Goal: Use online tool/utility: Use online tool/utility

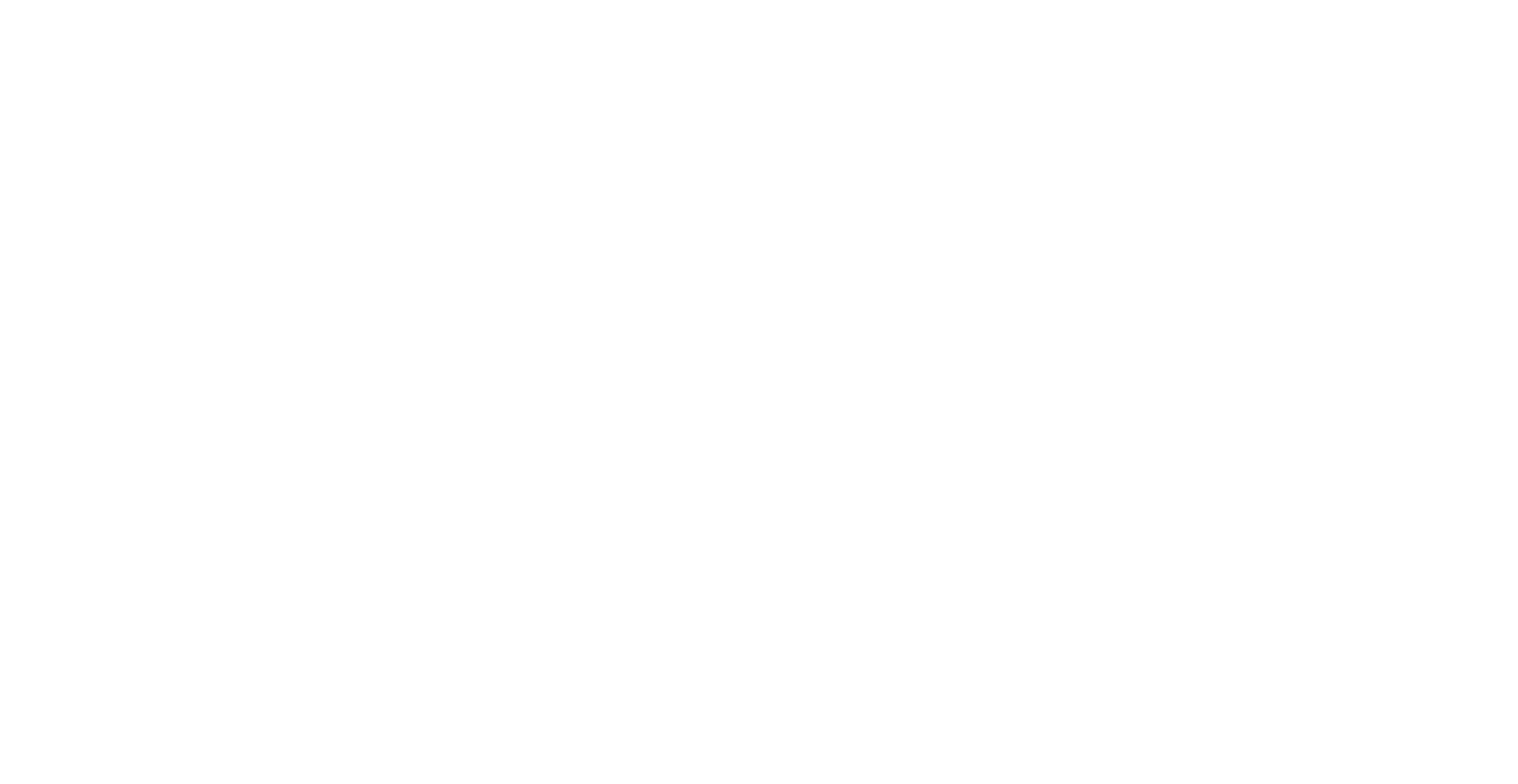
click at [309, 84] on body at bounding box center [759, 392] width 1518 height 784
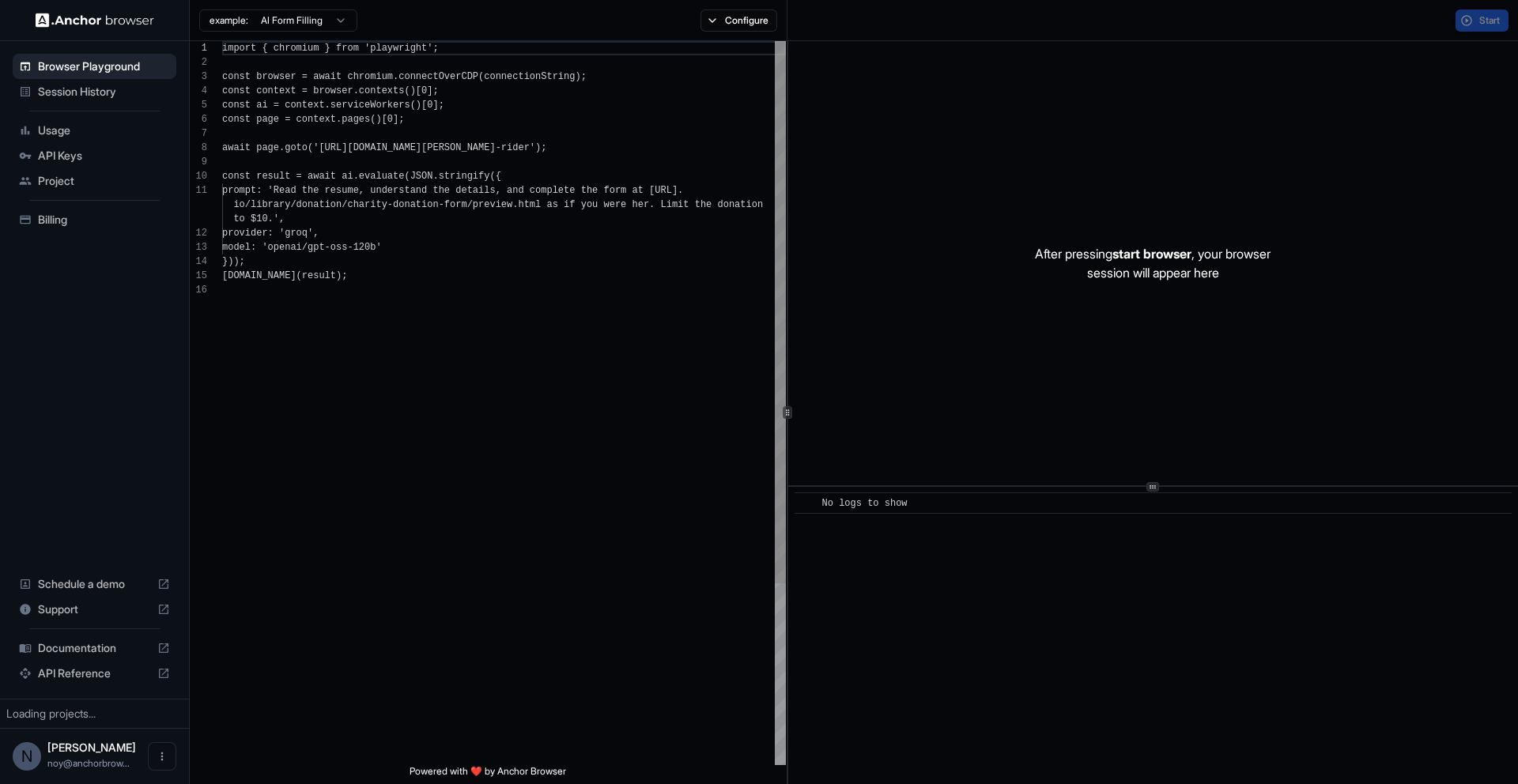
scroll to position [142, 0]
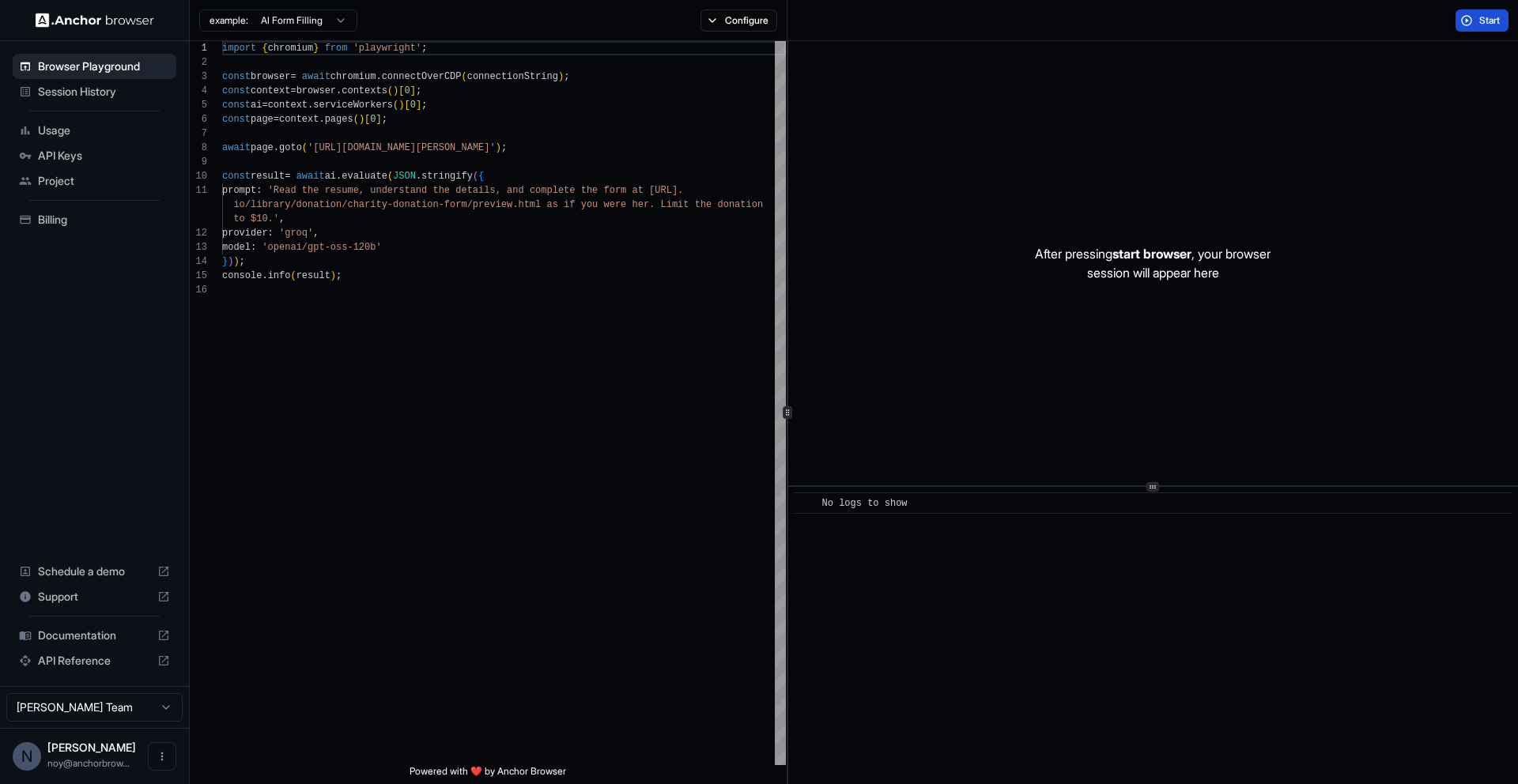
click at [1479, 19] on span "Start" at bounding box center [1489, 20] width 22 height 12
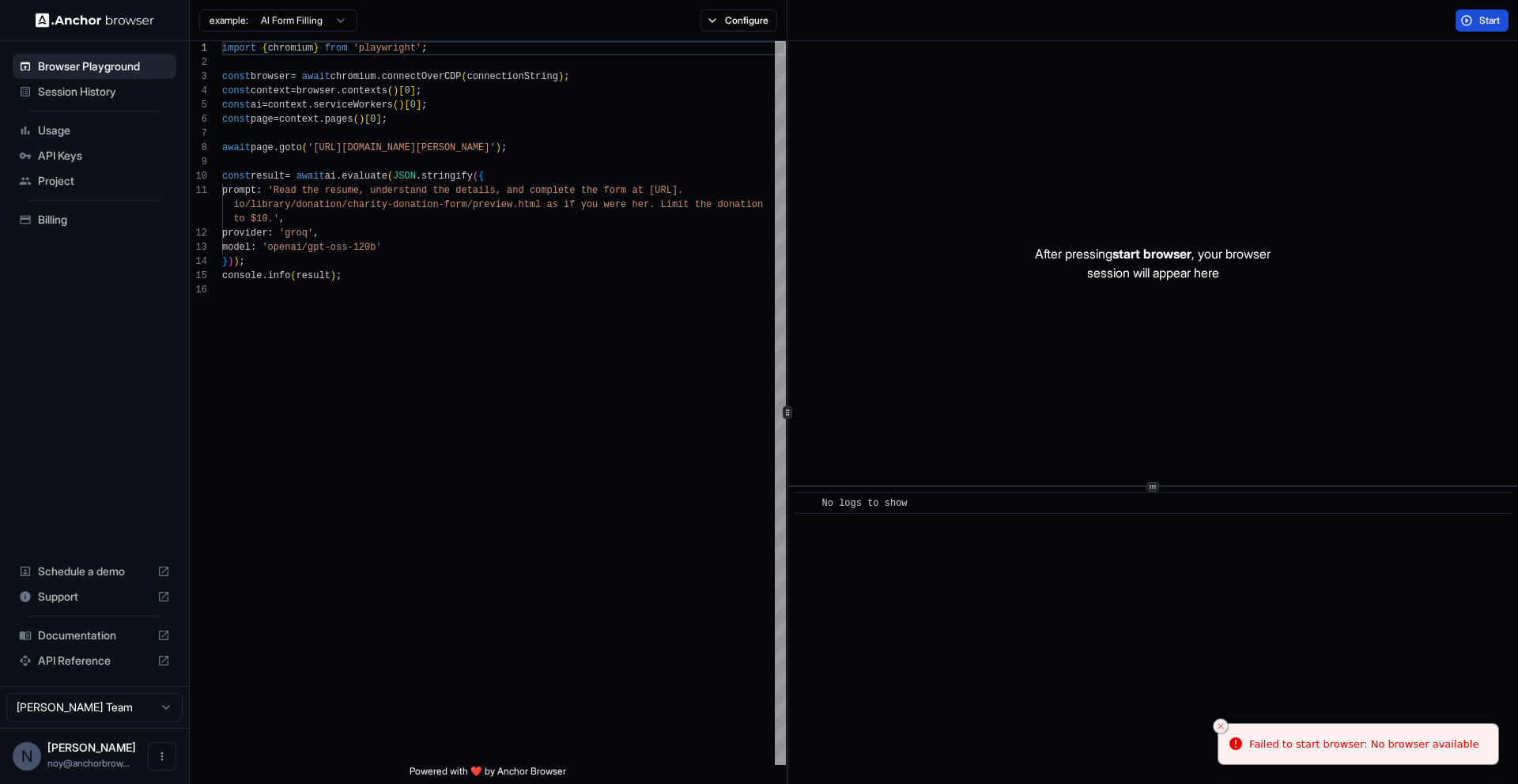
click at [1476, 25] on button "Start" at bounding box center [1481, 21] width 53 height 22
click at [1191, 41] on div at bounding box center [1152, 262] width 729 height 444
click at [1480, 18] on span "Start" at bounding box center [1489, 20] width 22 height 12
click at [1483, 19] on span "Start" at bounding box center [1489, 20] width 22 height 12
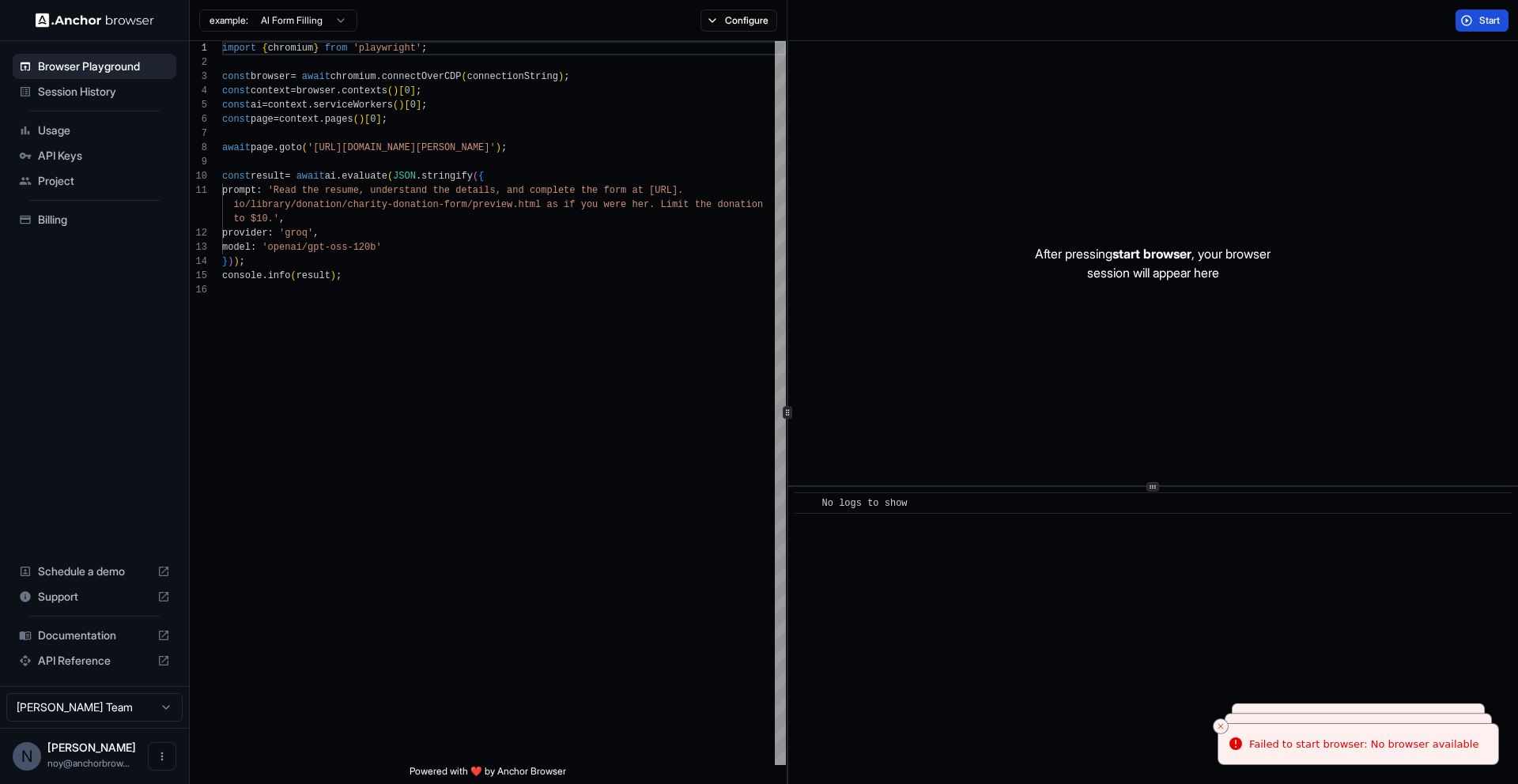
click at [1483, 19] on span "Start" at bounding box center [1489, 20] width 22 height 12
click at [1464, 28] on button "Start" at bounding box center [1481, 21] width 53 height 22
click at [1347, 21] on div "Start" at bounding box center [1152, 21] width 730 height 41
click at [1468, 17] on button "Start" at bounding box center [1481, 21] width 53 height 22
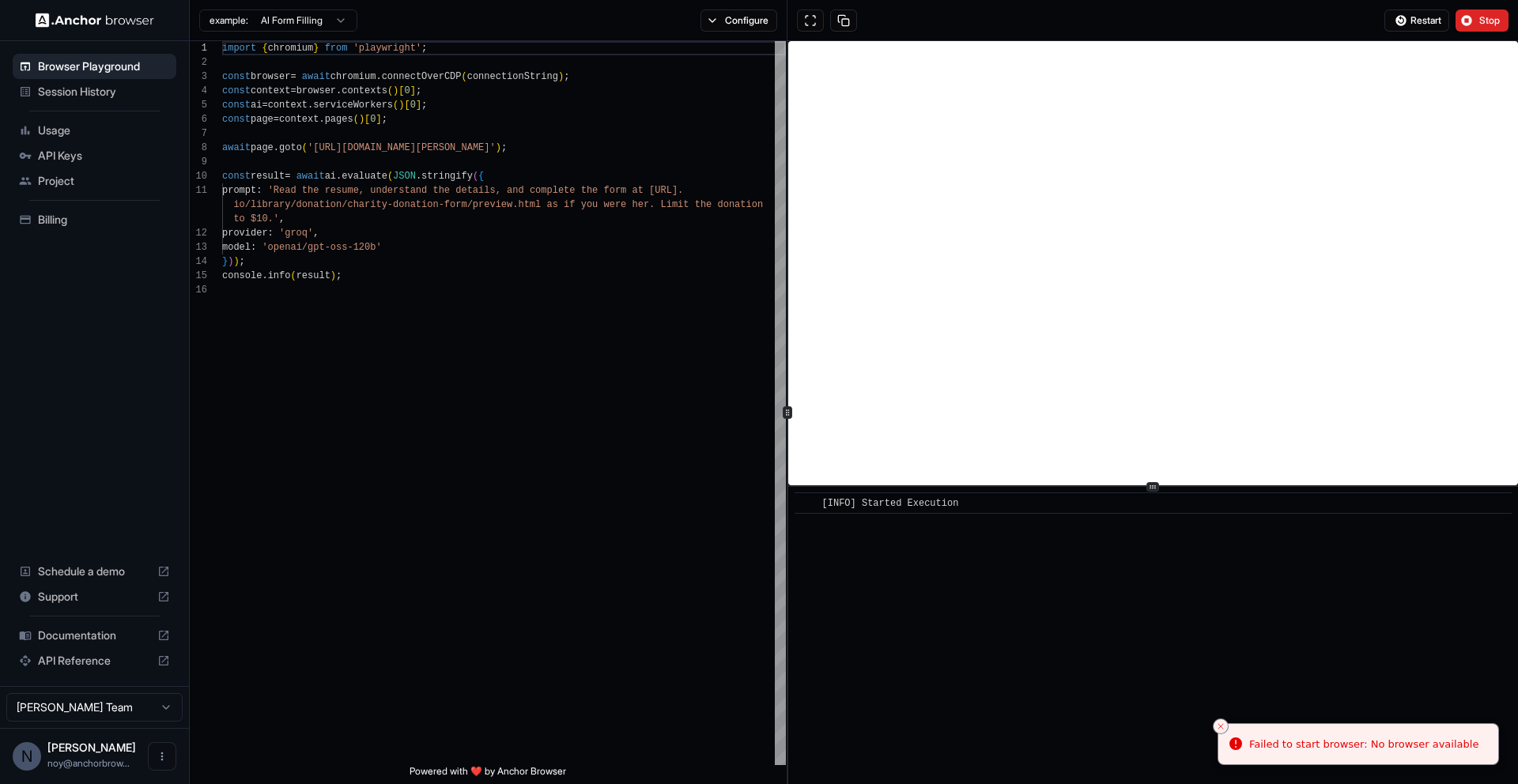
click at [1303, 21] on div "Restart Stop" at bounding box center [1152, 21] width 730 height 41
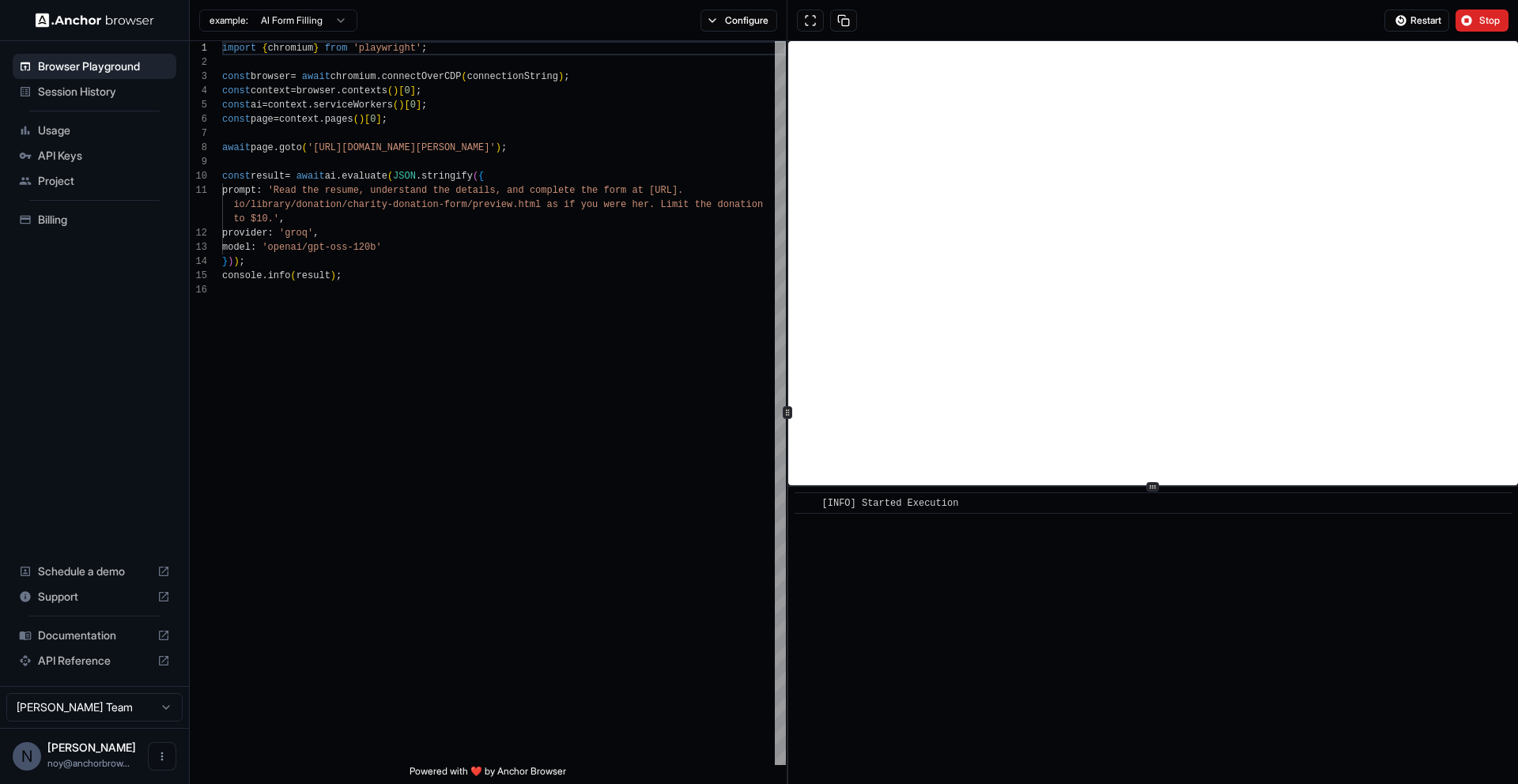
click at [1303, 21] on div "Restart Stop" at bounding box center [1152, 21] width 730 height 41
type textarea "**********"
click at [473, 417] on div "import { chromium } from 'playwright' ; const browser = await chromium . connec…" at bounding box center [504, 523] width 564 height 965
click at [1481, 24] on span "Stop" at bounding box center [1489, 20] width 22 height 12
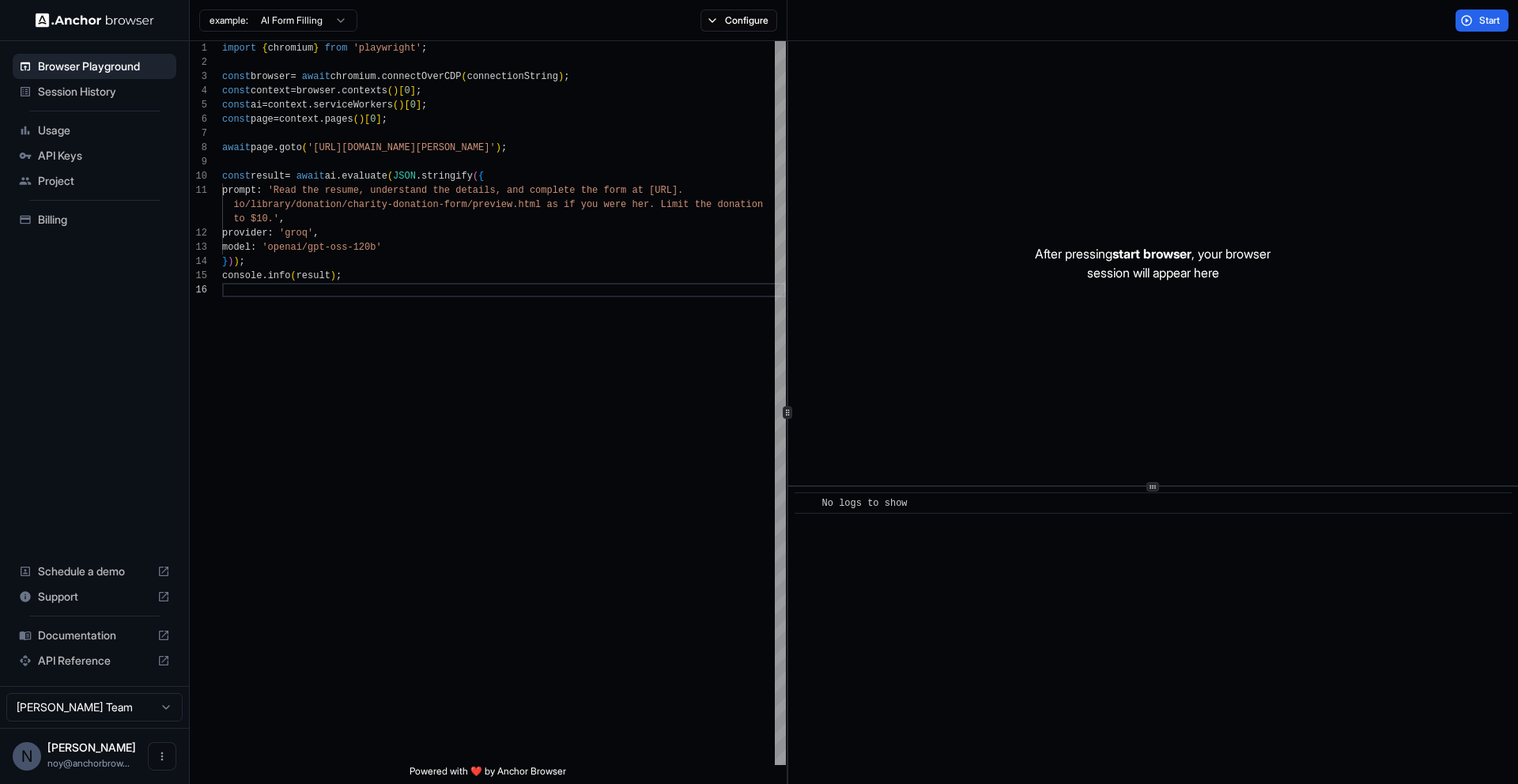
click at [1021, 37] on div "Start" at bounding box center [1152, 21] width 730 height 41
